Goal: Check status

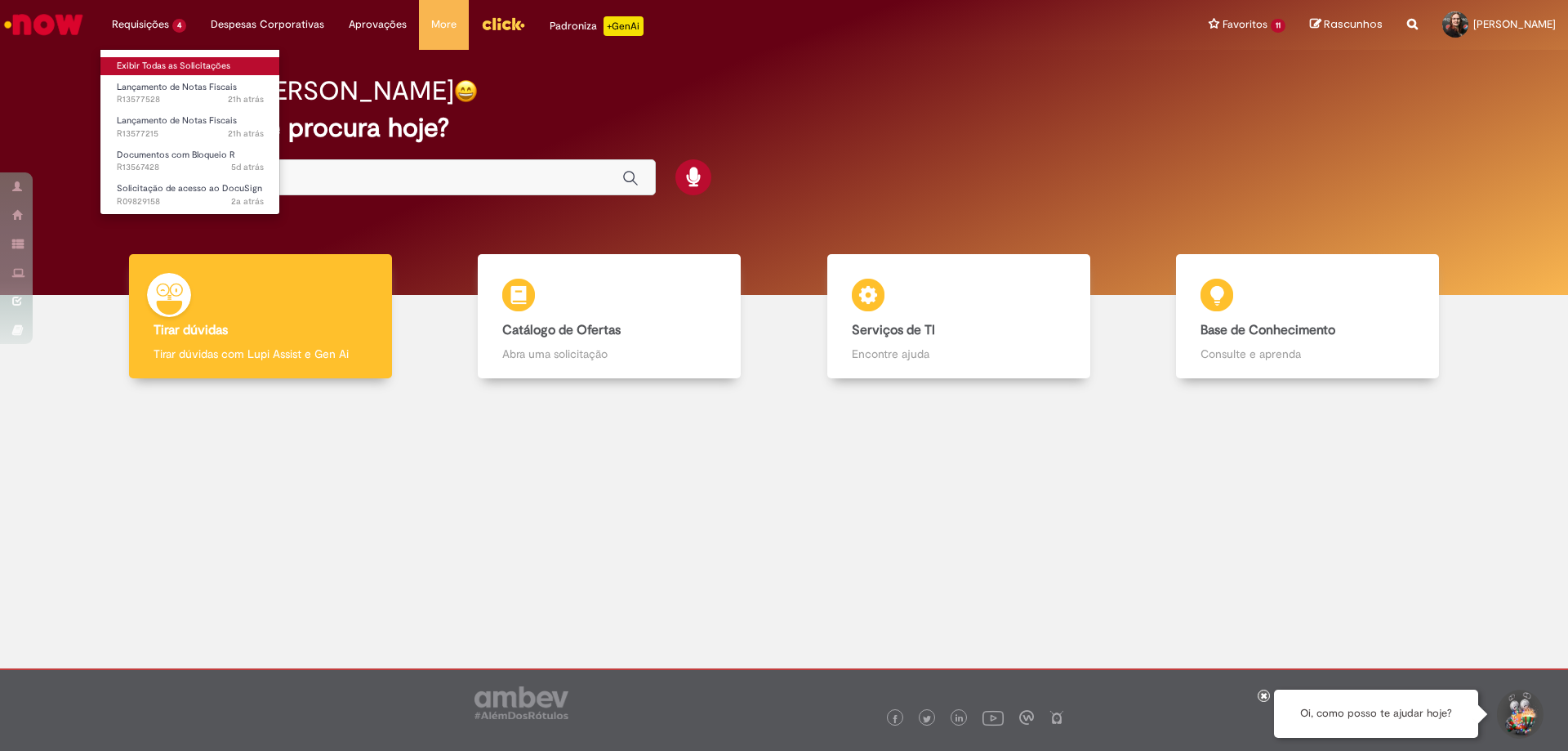
click at [143, 60] on link "Exibir Todas as Solicitações" at bounding box center [190, 66] width 180 height 18
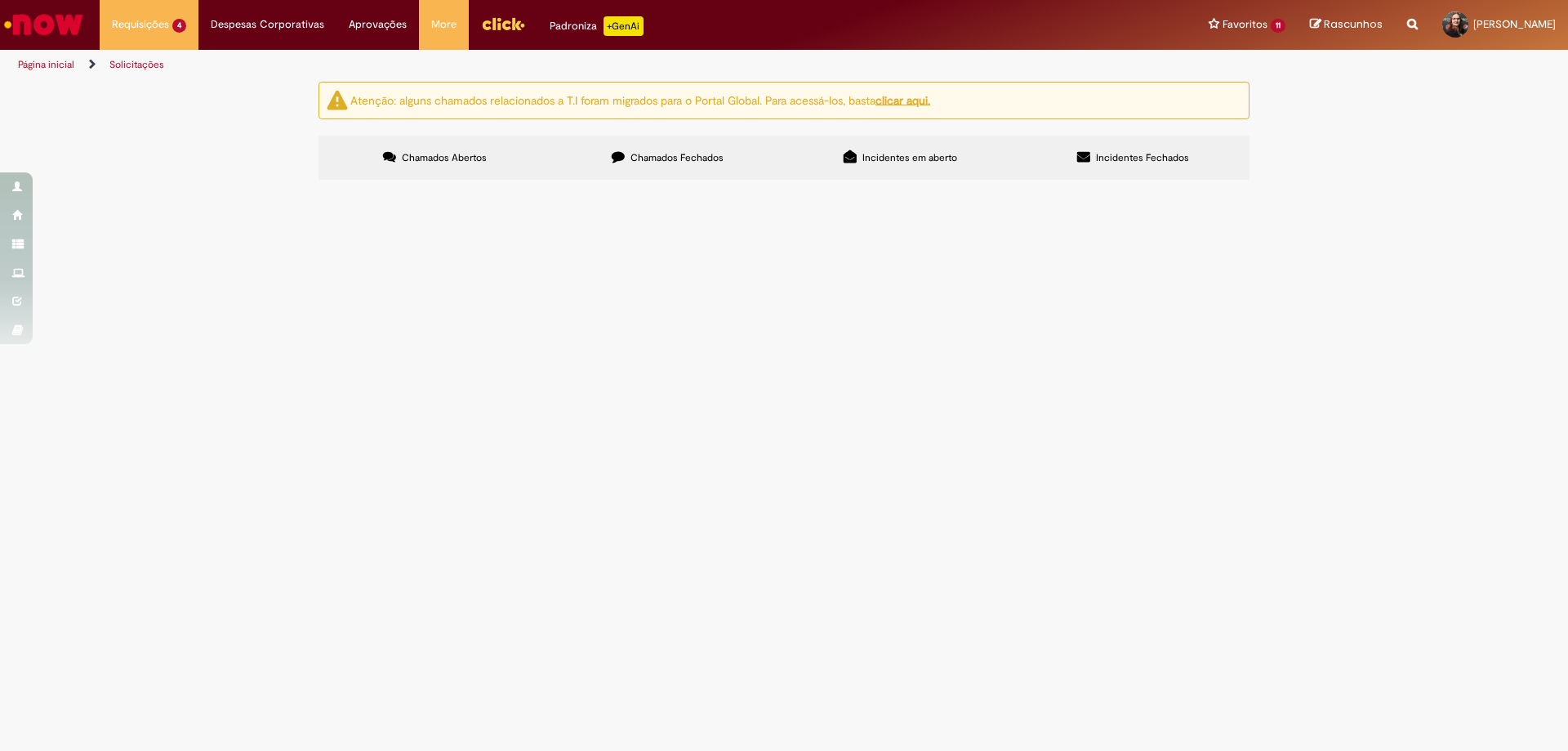
click at [0, 0] on td "Boa Tarde! lançar a NF 296681 DO DIA [DATE] não estamos conseguindo finalizar o…" at bounding box center [0, 0] width 0 height 0
click at [0, 0] on span "Boa Tarde! lançar a NF 296681 DO DIA [DATE] não estamos conseguindo finalizar o…" at bounding box center [0, 0] width 0 height 0
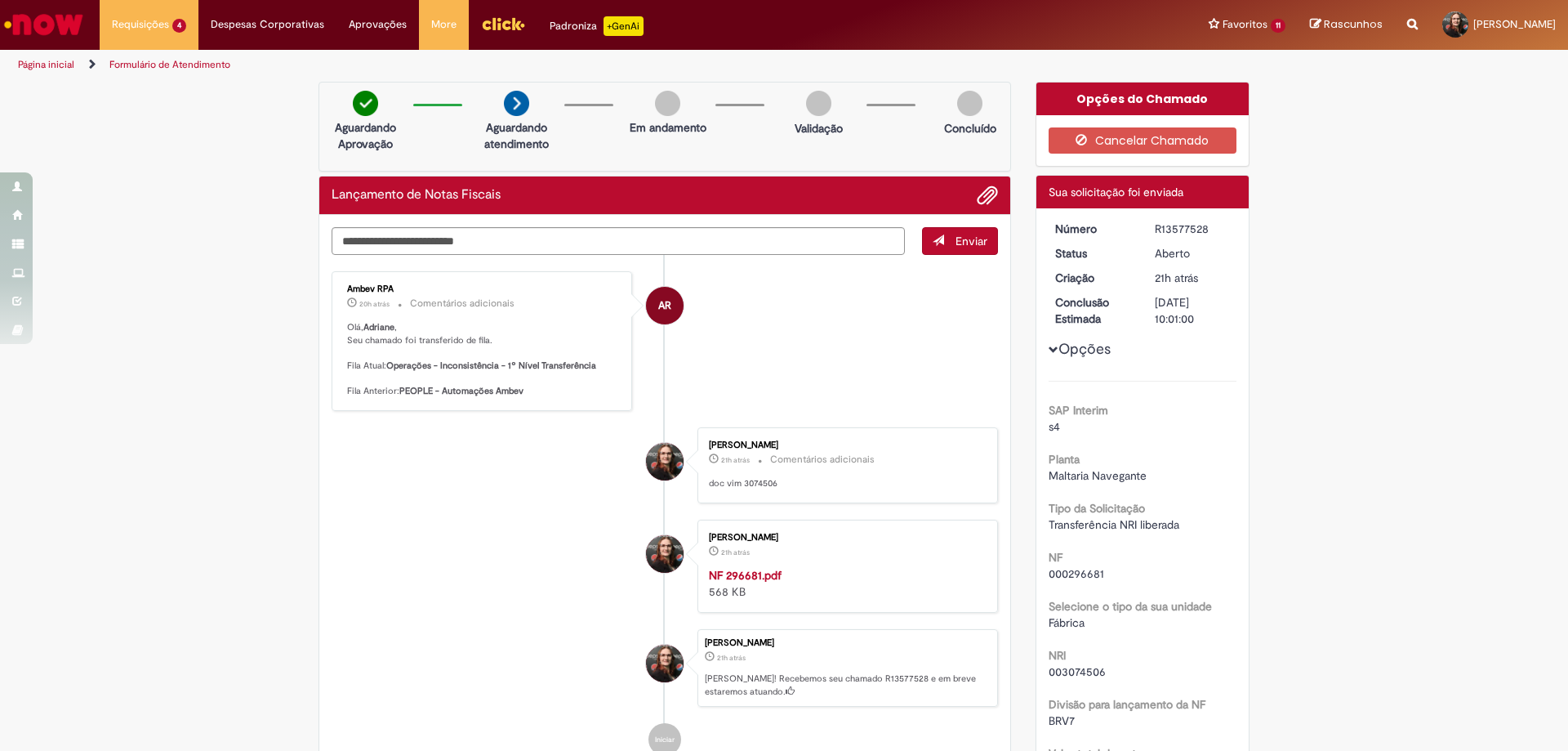
click at [1405, 307] on div "Verificar Código de Barras Aguardando Aprovação Aguardando atendimento Em andam…" at bounding box center [784, 612] width 1568 height 1061
click at [734, 578] on div "[DATE] 15:00:53" at bounding box center [725, 573] width 76 height 19
click at [846, 569] on div "NF 296681.pdf 568 KB" at bounding box center [845, 583] width 272 height 33
click at [739, 577] on strong "NF 296681.pdf" at bounding box center [746, 574] width 73 height 14
